Goal: Task Accomplishment & Management: Use online tool/utility

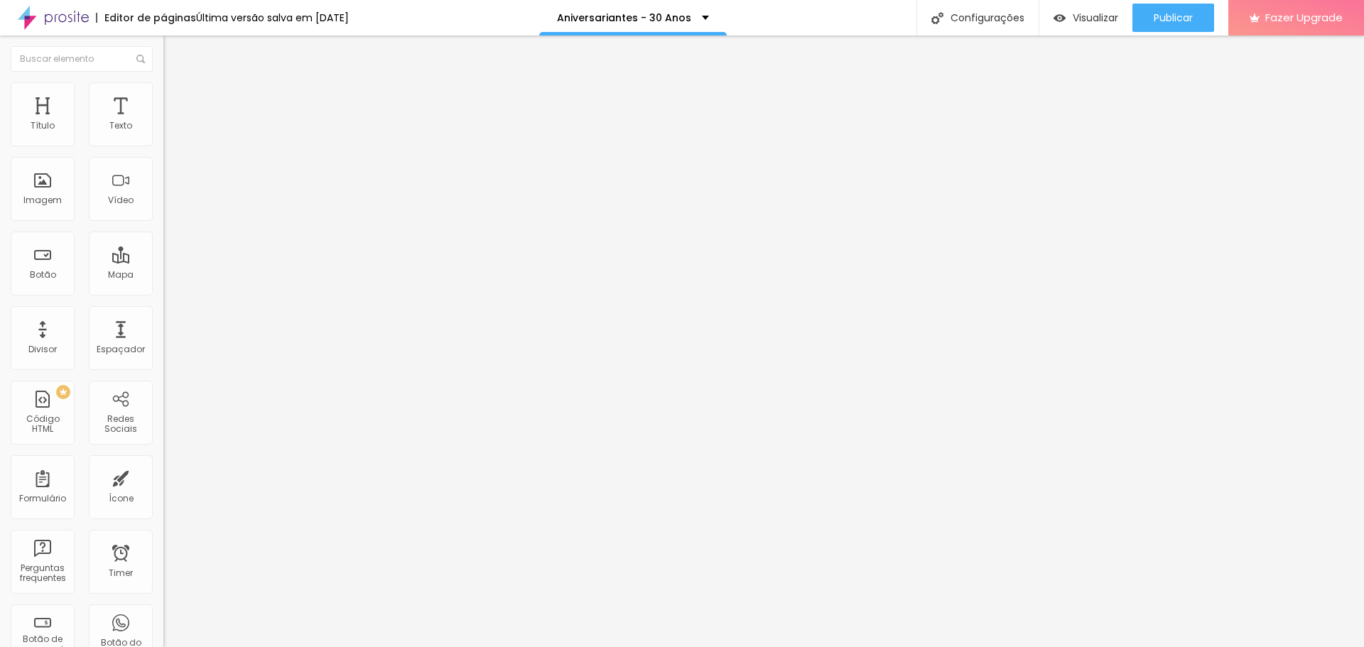
click at [163, 121] on span "Formulário" at bounding box center [186, 115] width 47 height 12
click at [163, 143] on img at bounding box center [167, 147] width 9 height 9
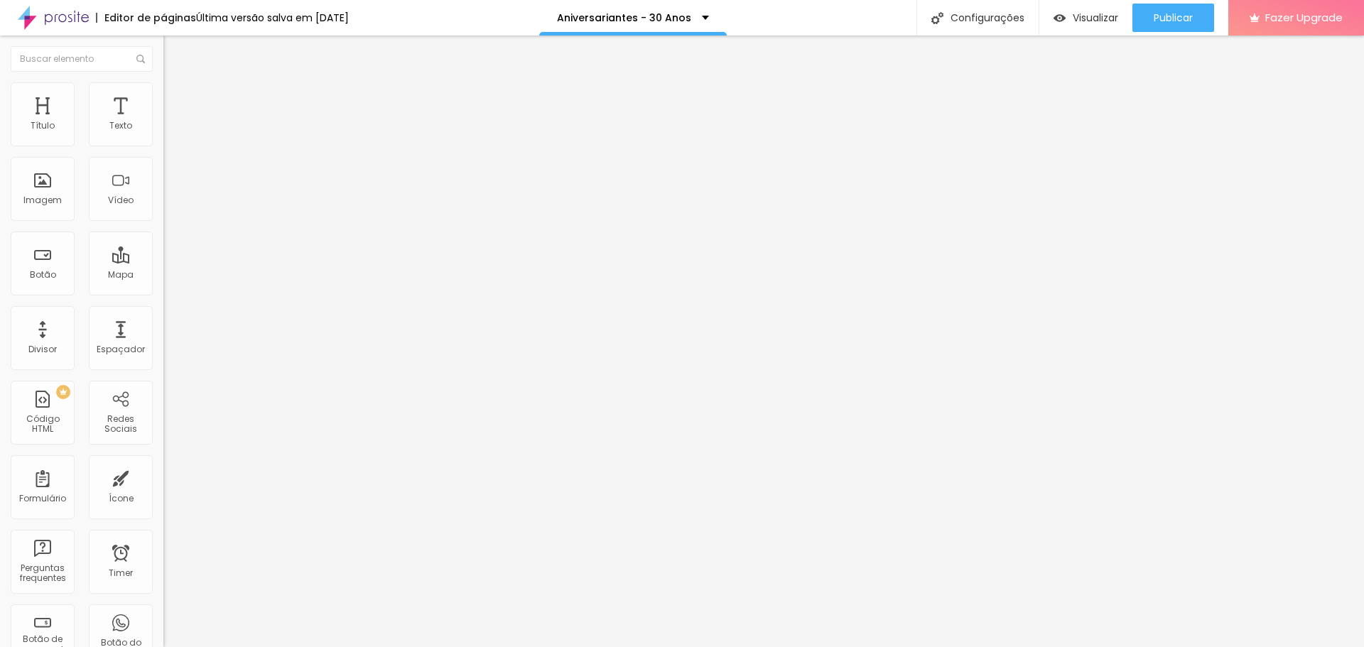
scroll to position [497, 0]
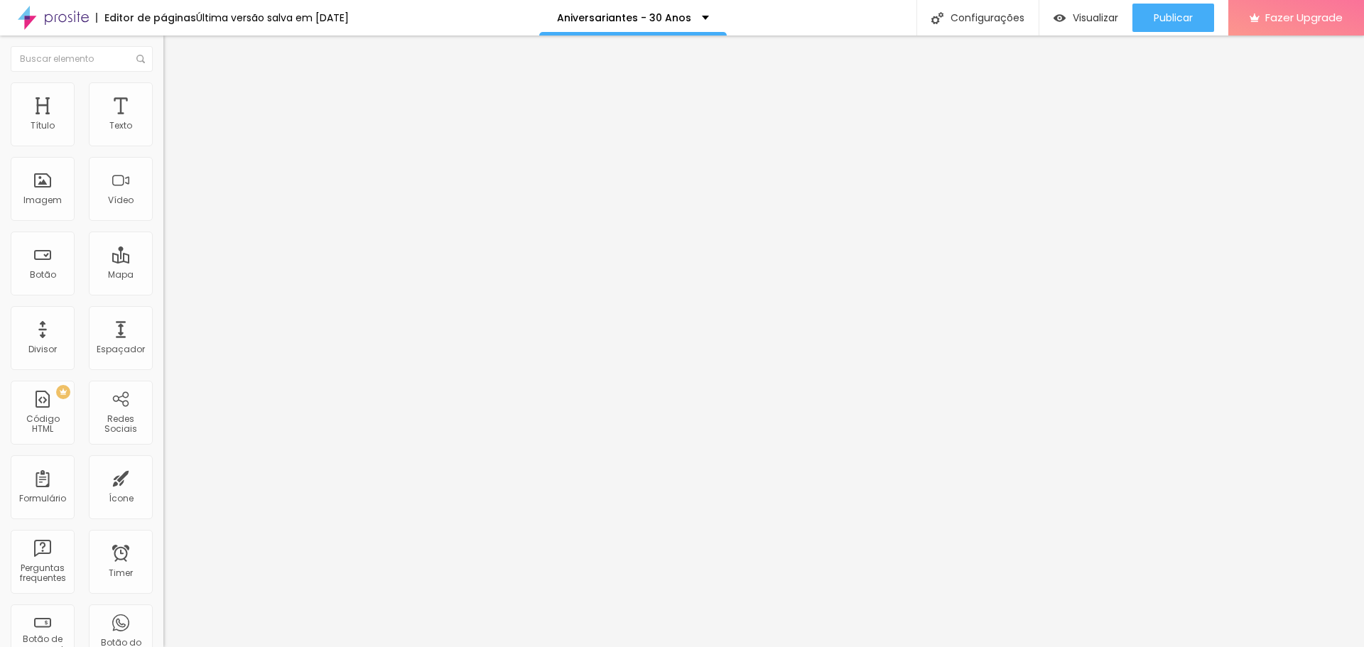
click at [1169, 18] on span "Publicar" at bounding box center [1173, 17] width 39 height 11
click at [163, 143] on span at bounding box center [167, 149] width 9 height 12
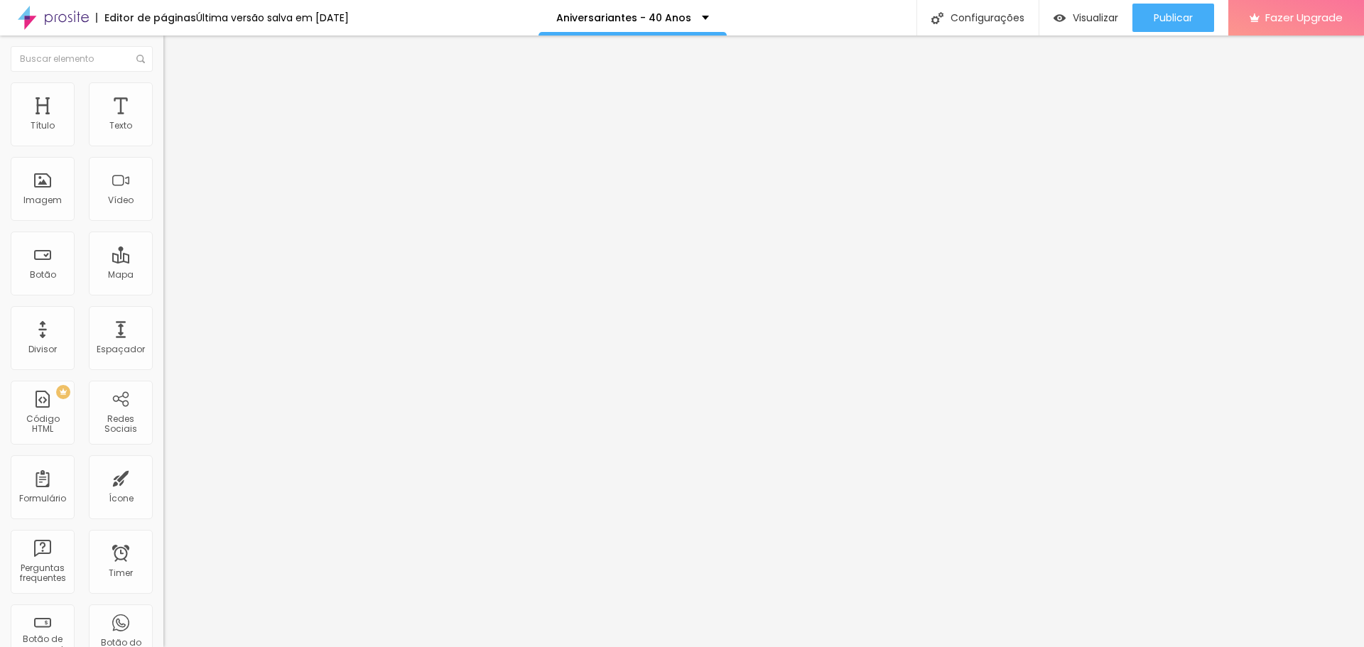
scroll to position [490, 0]
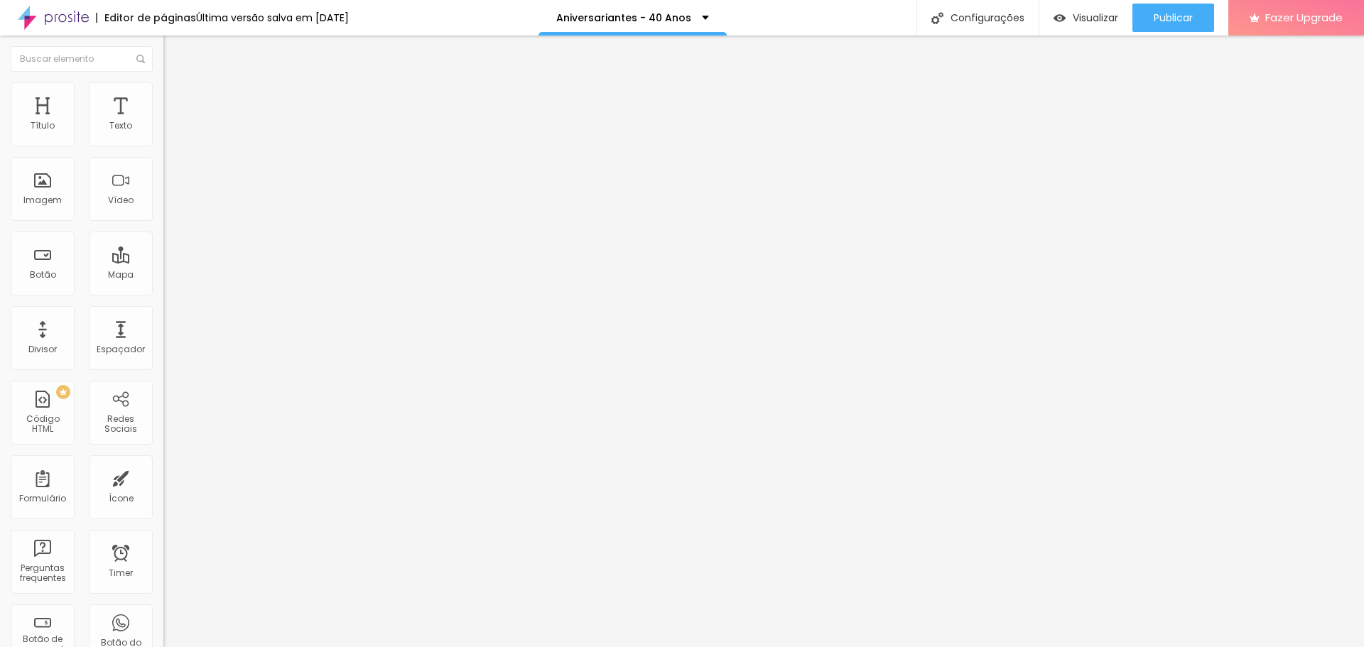
click at [1195, 9] on button "Publicar" at bounding box center [1173, 18] width 82 height 28
click at [1179, 23] on span "Publicar" at bounding box center [1173, 17] width 39 height 11
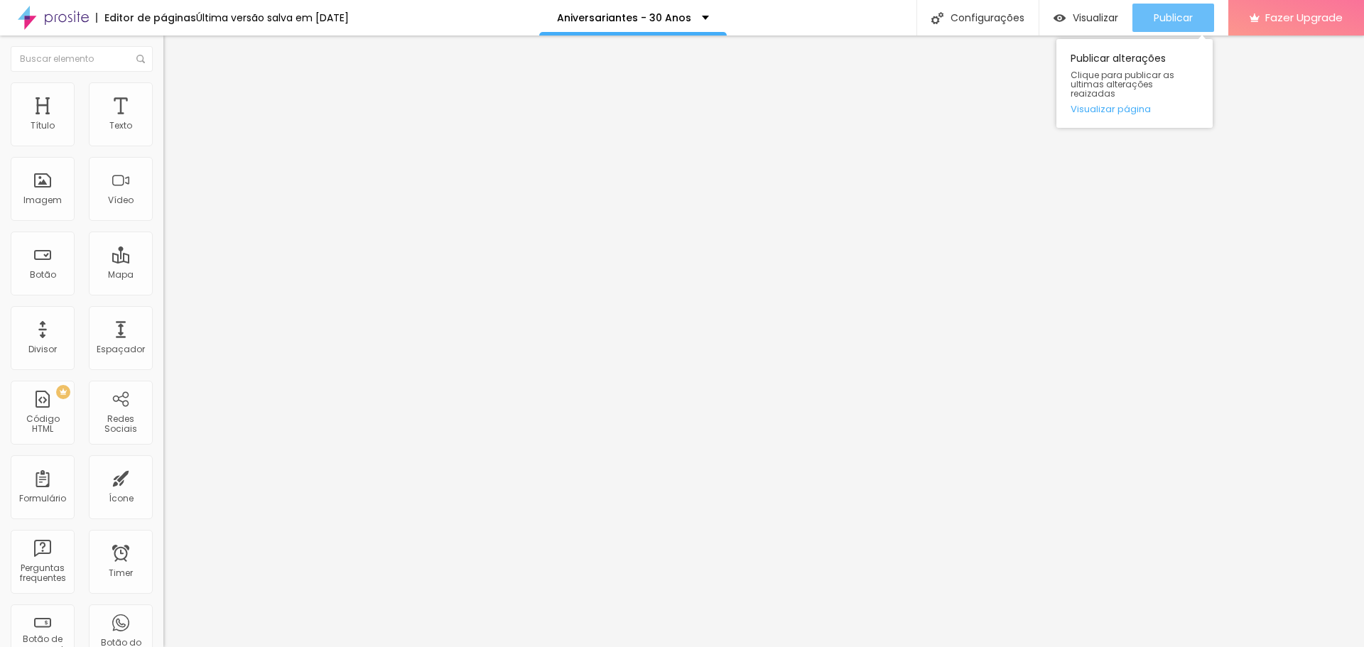
click at [1160, 10] on div "Publicar" at bounding box center [1173, 18] width 39 height 28
